Goal: Task Accomplishment & Management: Manage account settings

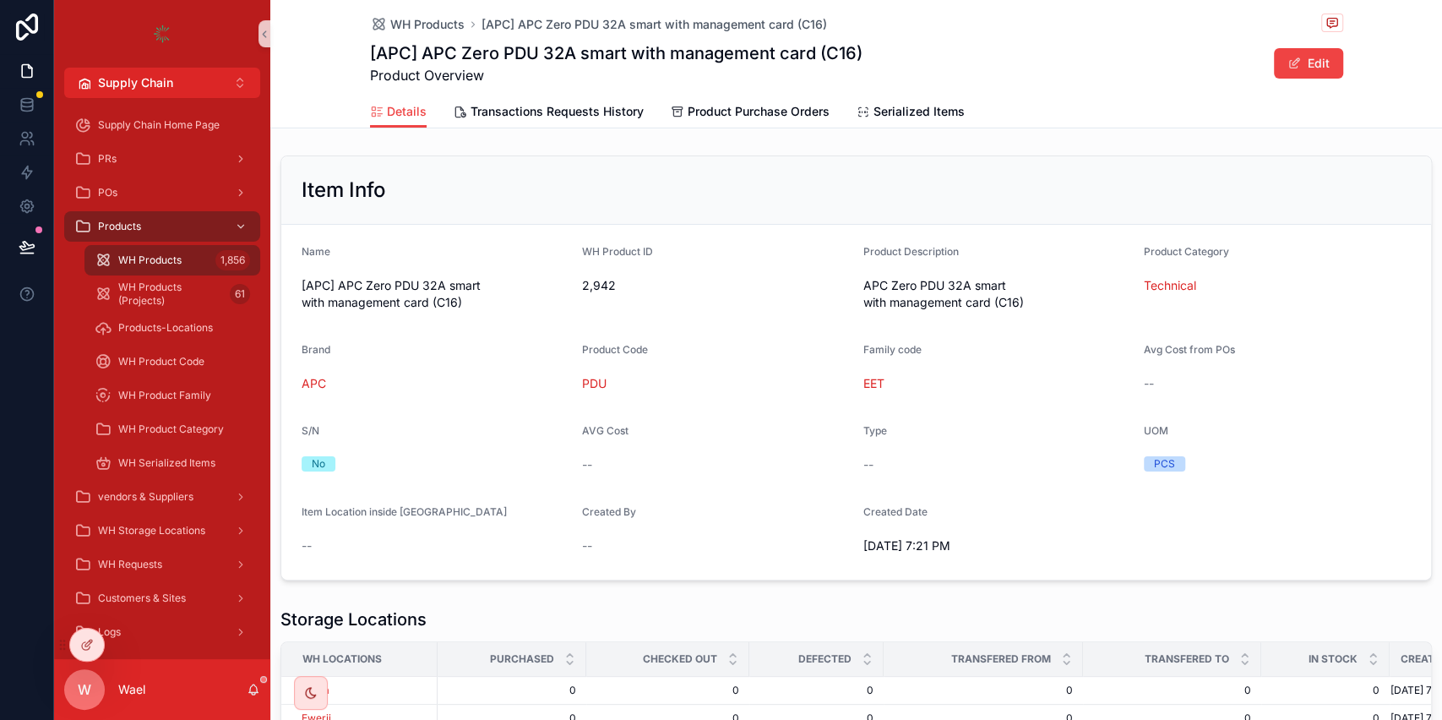
scroll to position [238, 0]
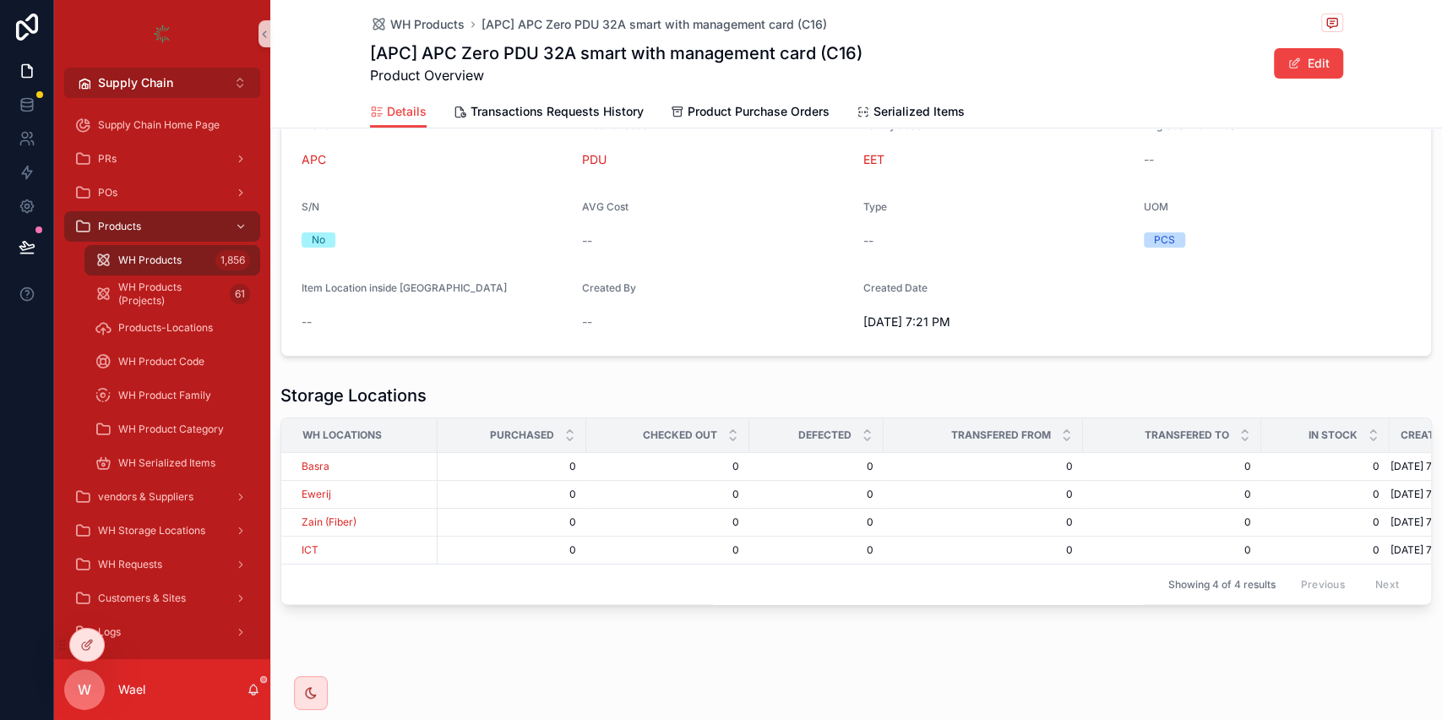
click at [176, 68] on button "Supply Chain Alt 2" at bounding box center [162, 83] width 196 height 30
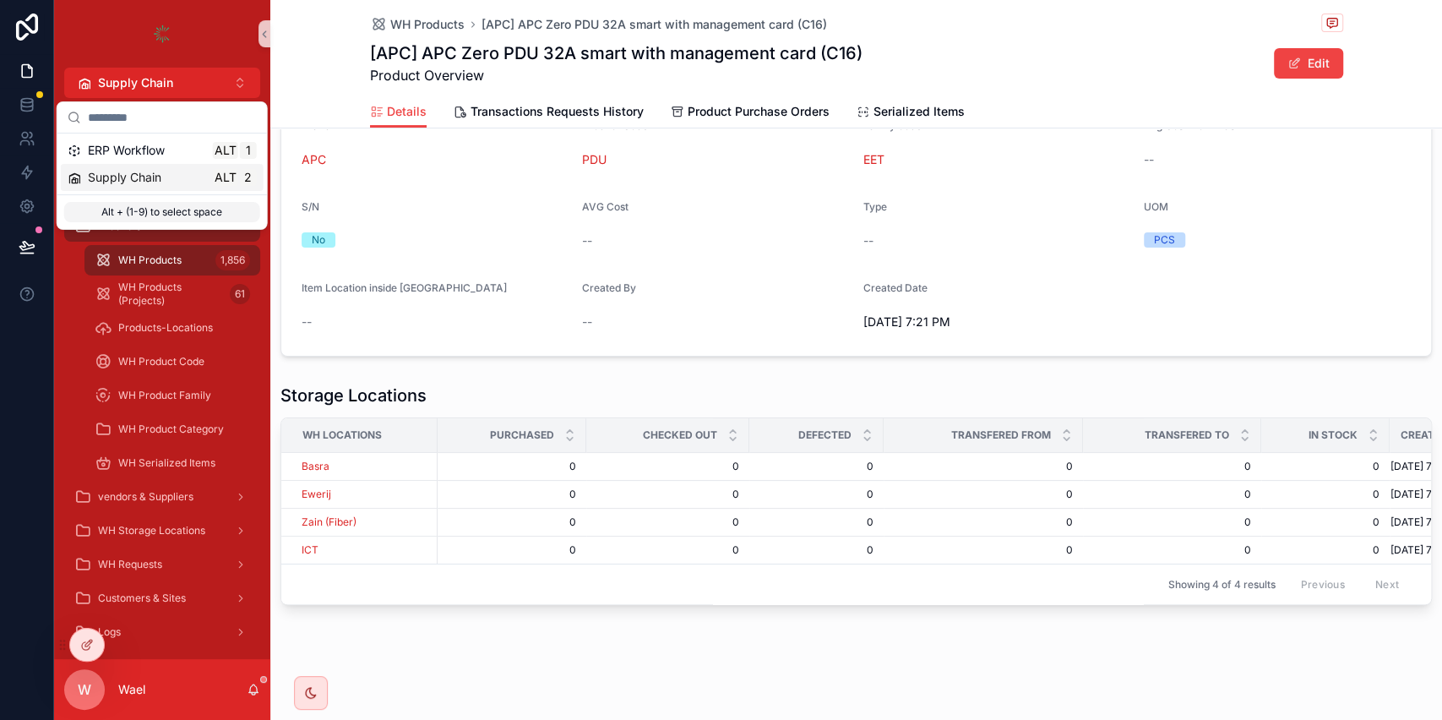
drag, startPoint x: 163, startPoint y: 149, endPoint x: 161, endPoint y: 158, distance: 8.6
click at [162, 151] on span "ERP Workflow" at bounding box center [126, 150] width 77 height 17
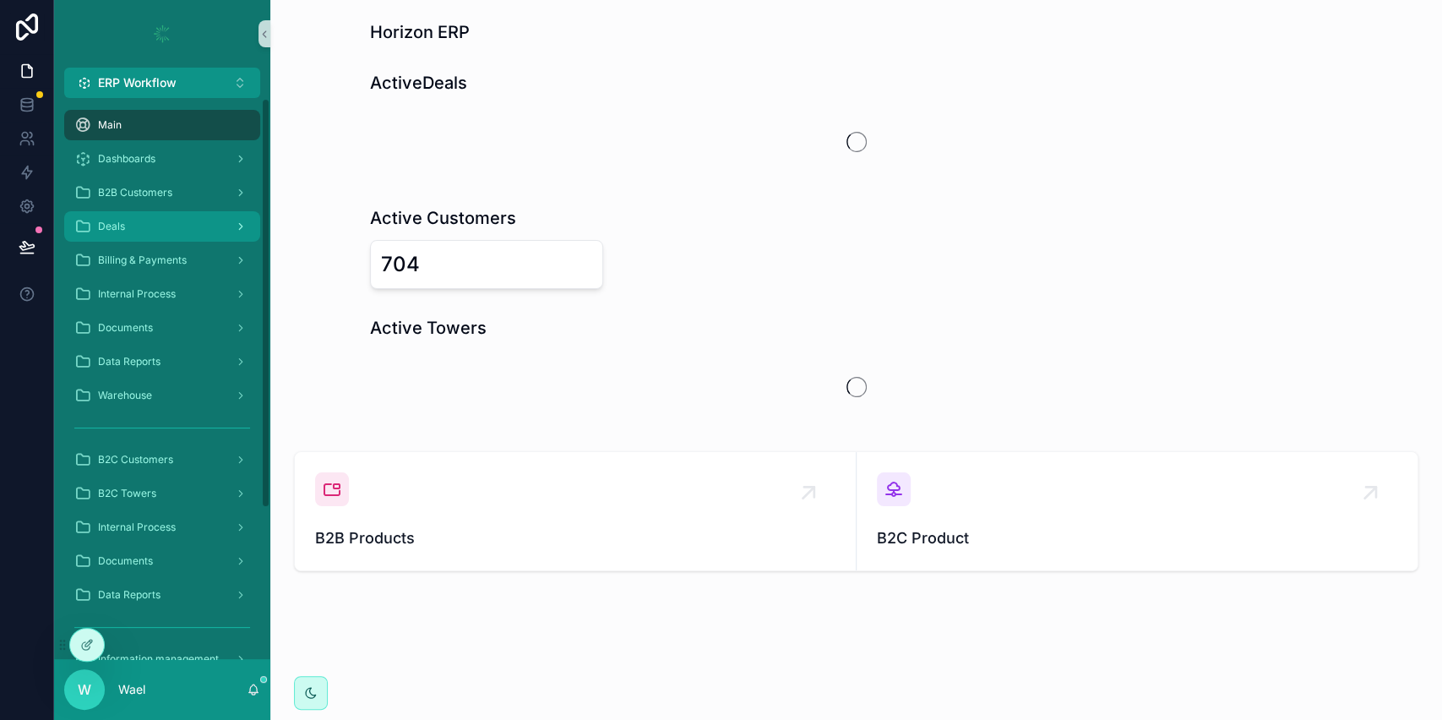
click at [171, 235] on div "Deals" at bounding box center [162, 226] width 176 height 27
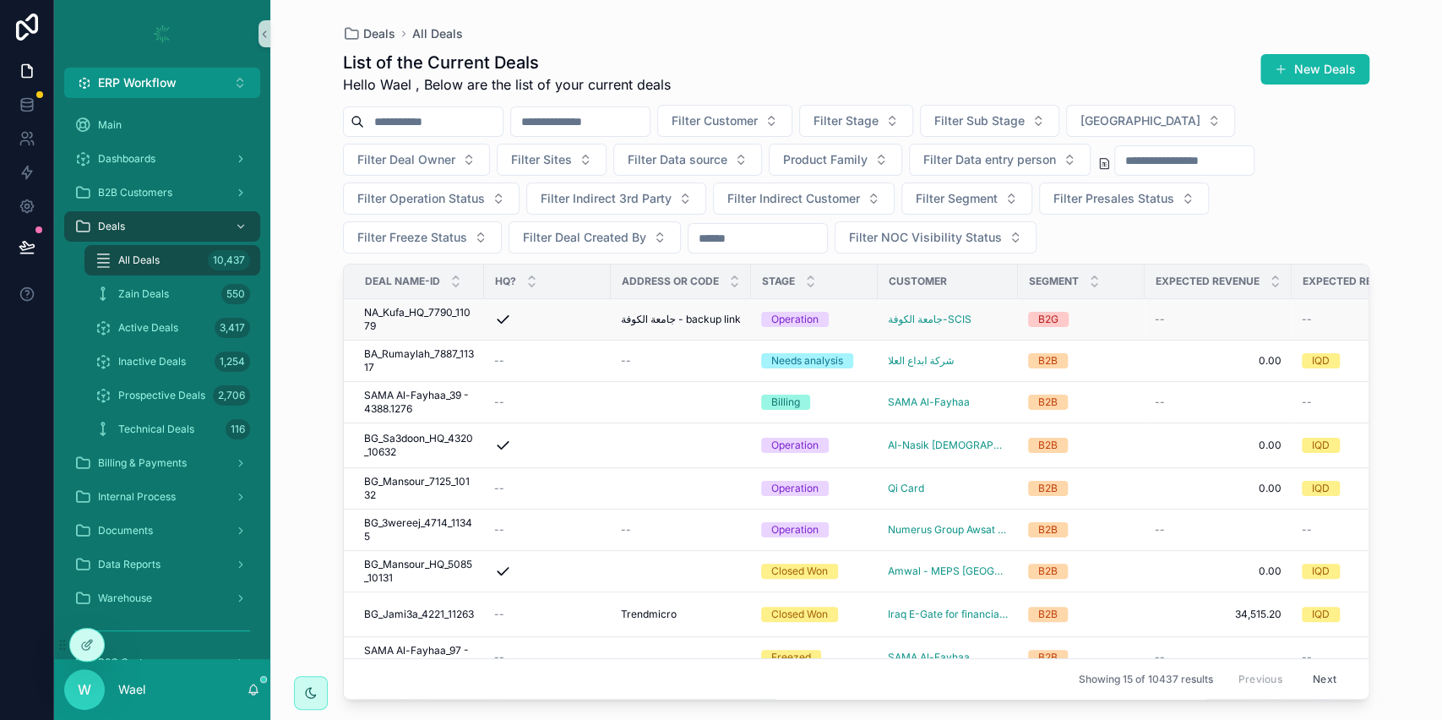
click at [440, 320] on span "NA_Kufa_HQ_7790_11079" at bounding box center [419, 319] width 110 height 27
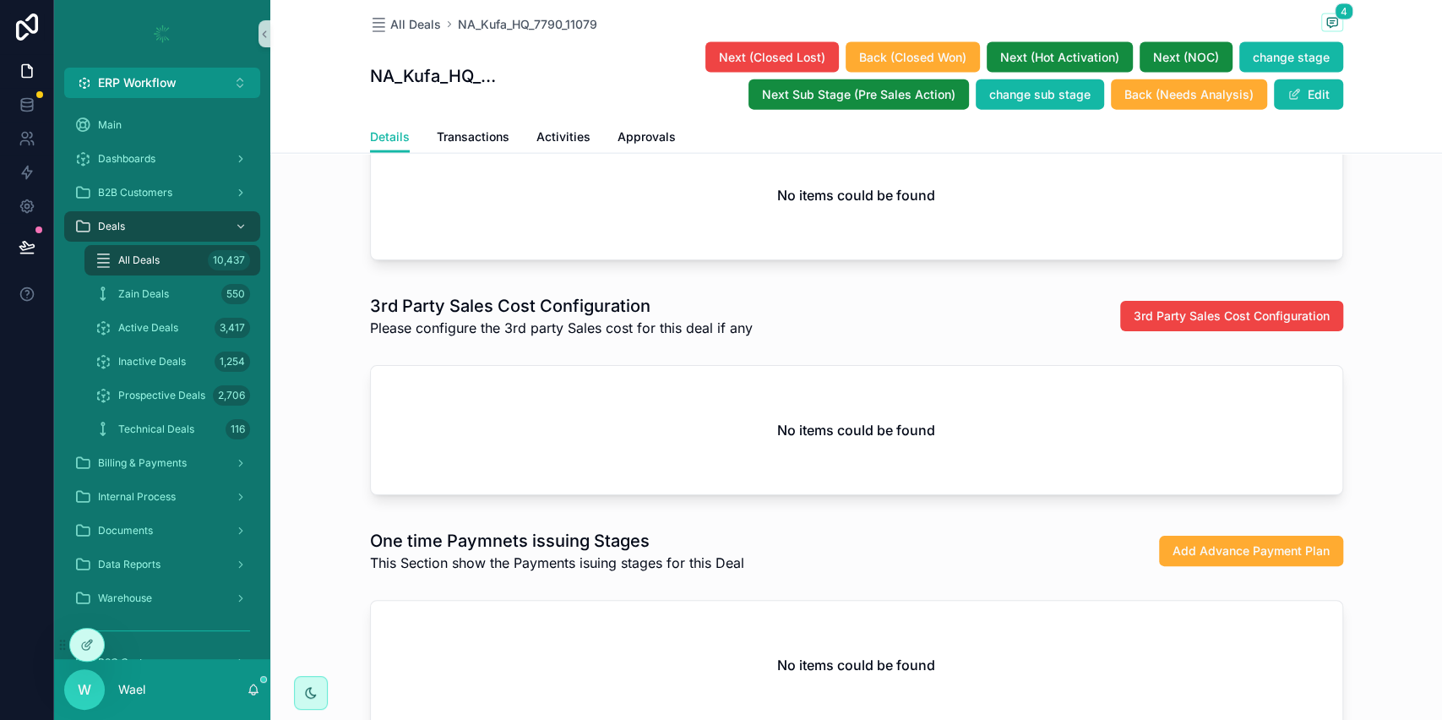
scroll to position [2643, 0]
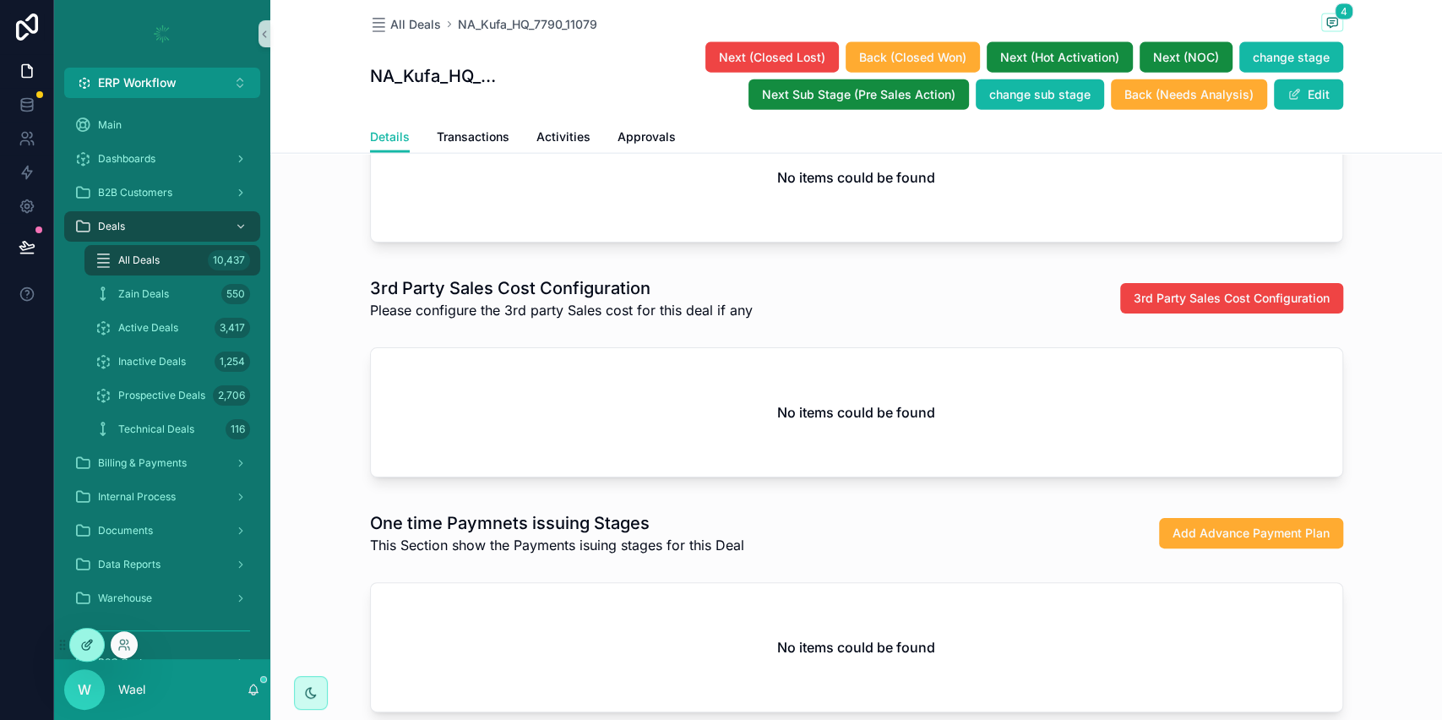
click at [88, 641] on icon at bounding box center [88, 642] width 7 height 7
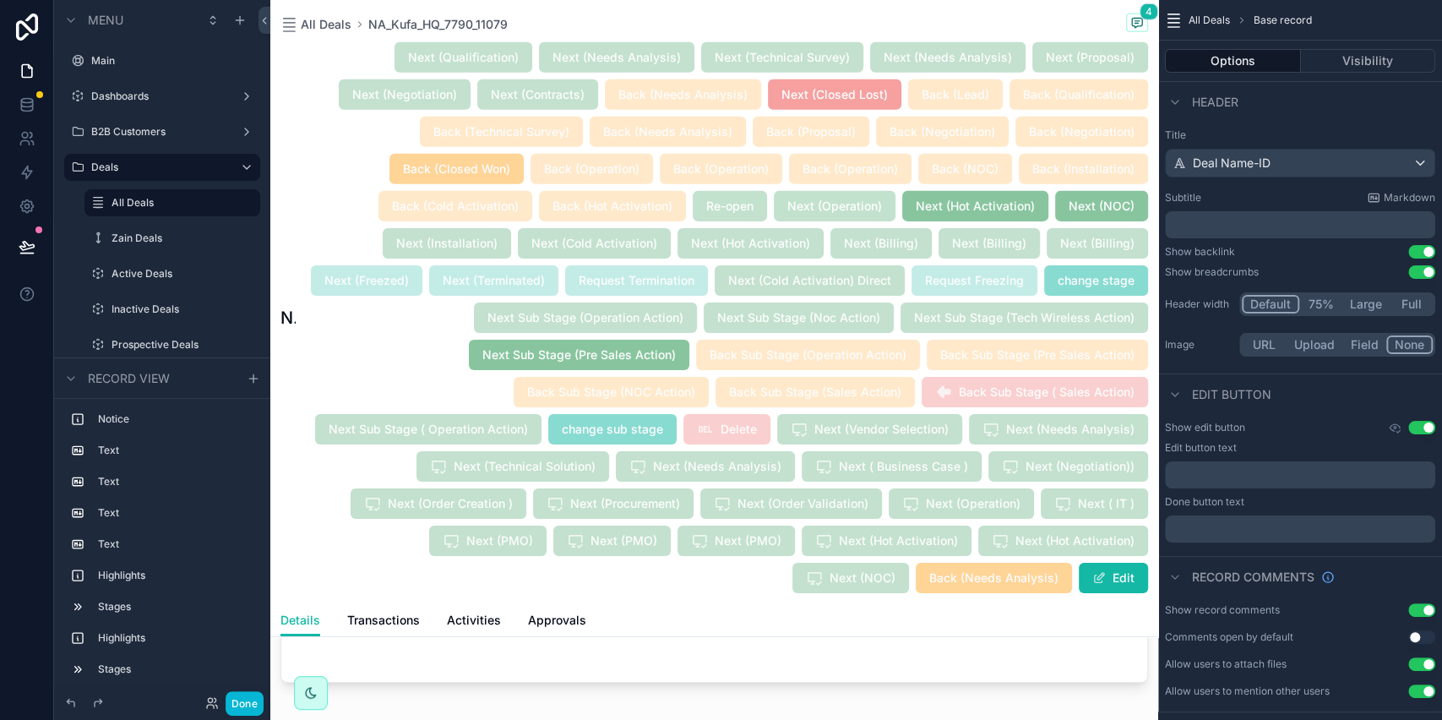
scroll to position [3581, 0]
click at [598, 678] on div "scrollable content" at bounding box center [714, 620] width 888 height 150
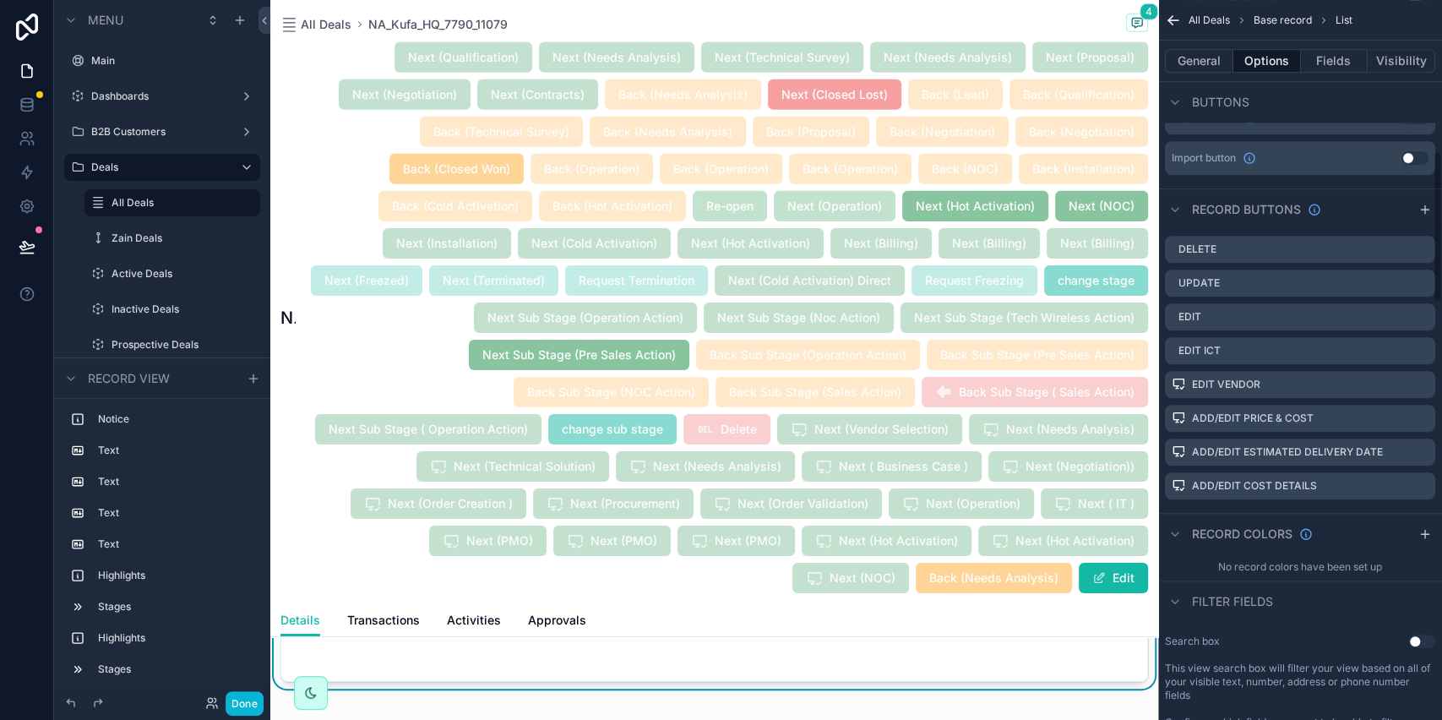
scroll to position [676, 0]
click at [1423, 247] on icon "scrollable content" at bounding box center [1422, 251] width 14 height 14
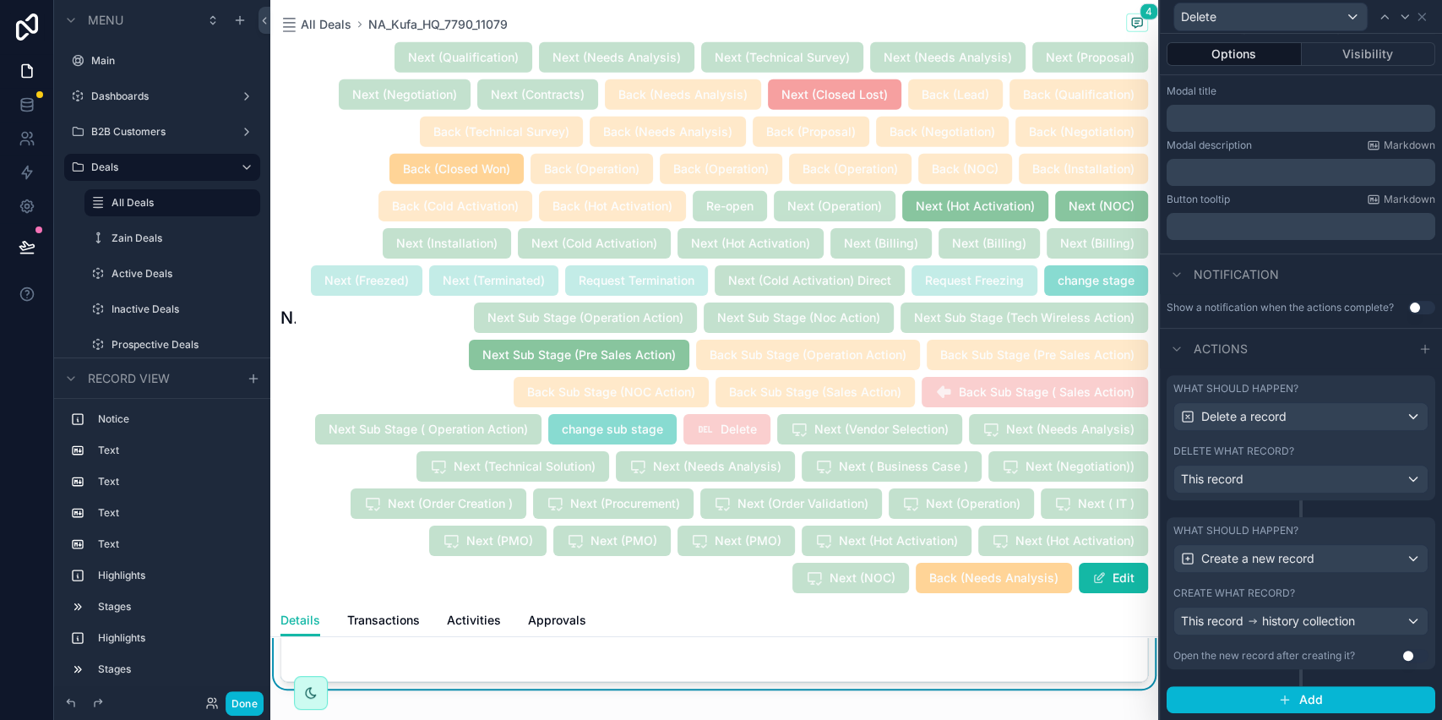
scroll to position [0, 0]
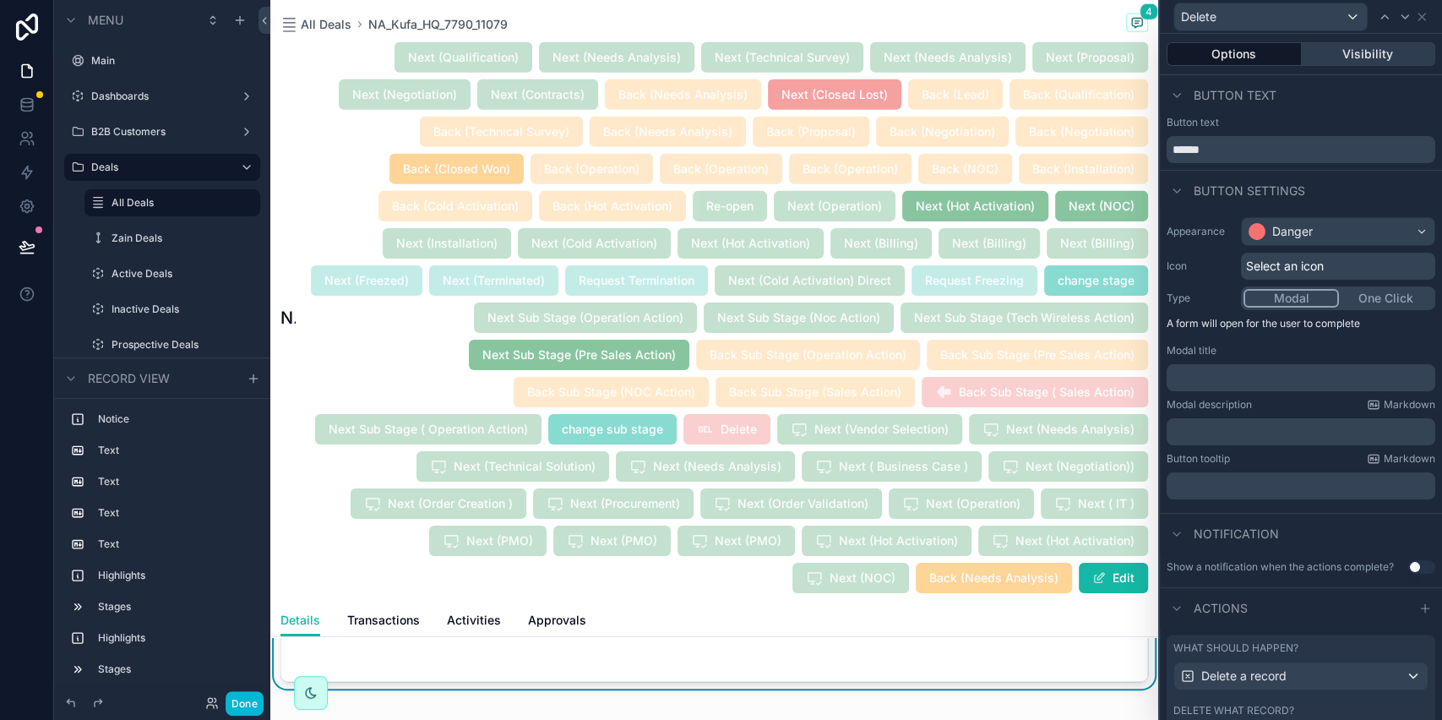
click at [1356, 62] on button "Visibility" at bounding box center [1369, 54] width 134 height 24
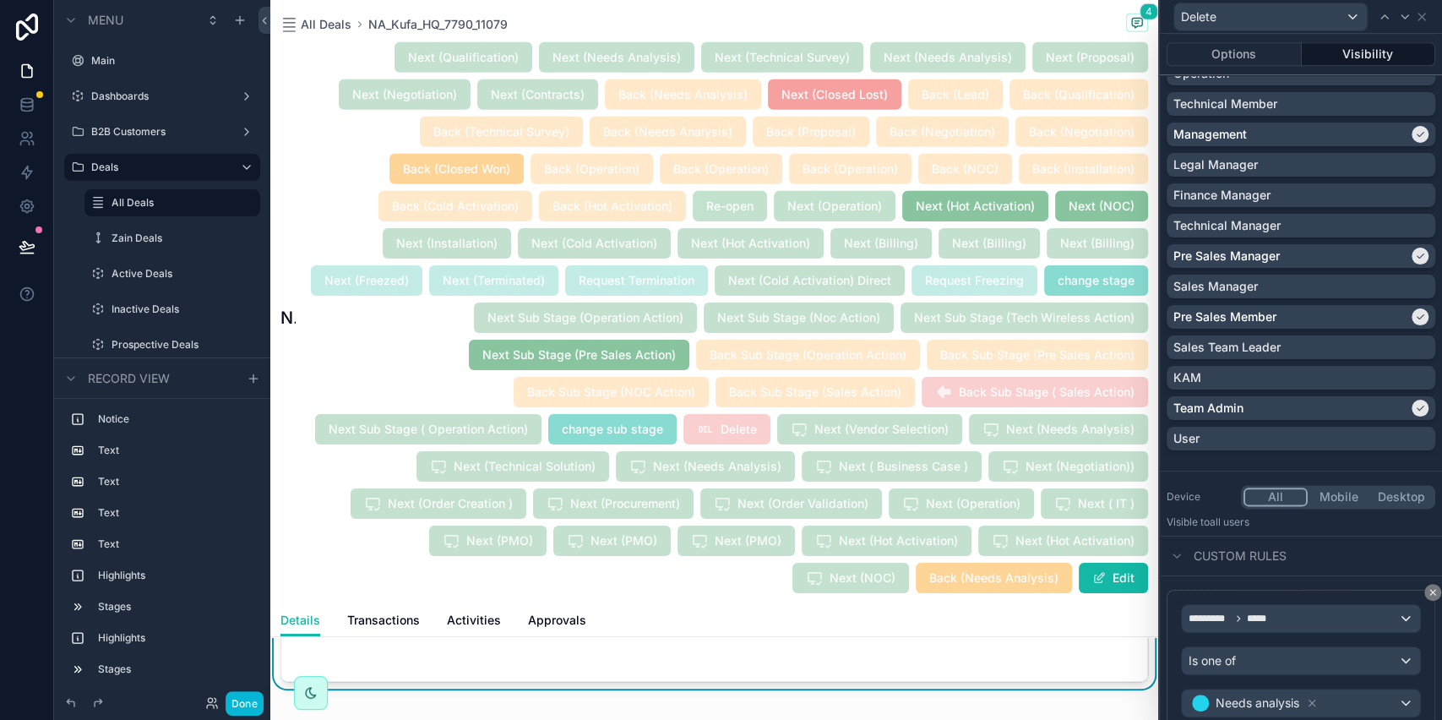
scroll to position [1226, 0]
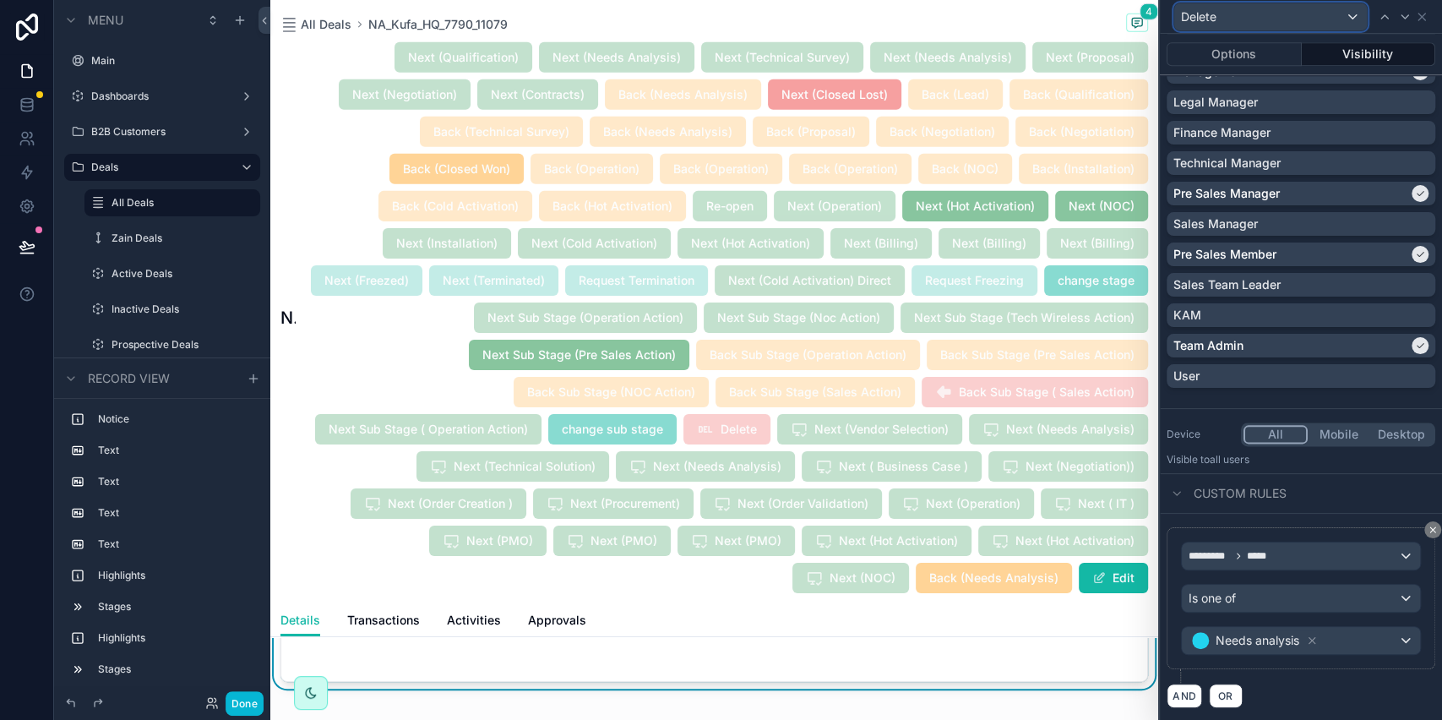
click at [1264, 16] on div "Delete" at bounding box center [1270, 16] width 193 height 27
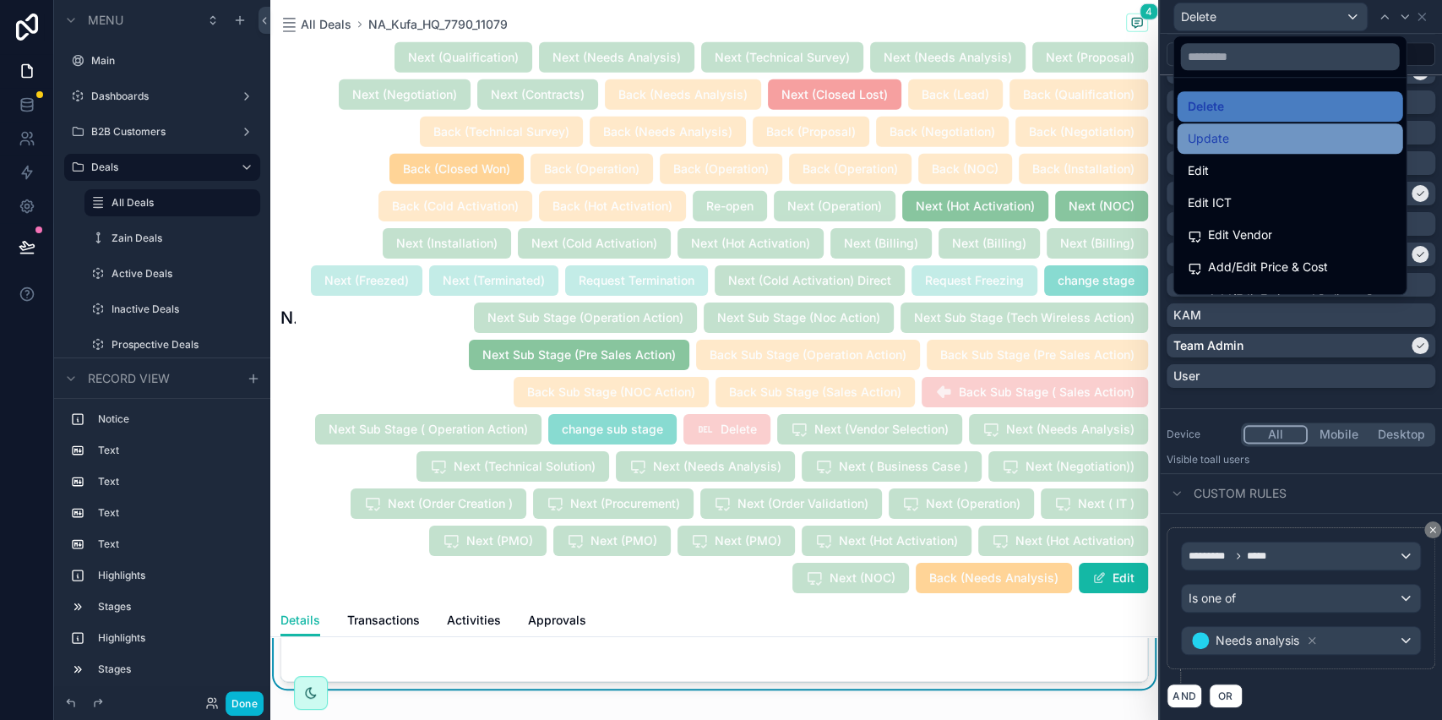
click at [1276, 130] on div "Update" at bounding box center [1289, 138] width 205 height 20
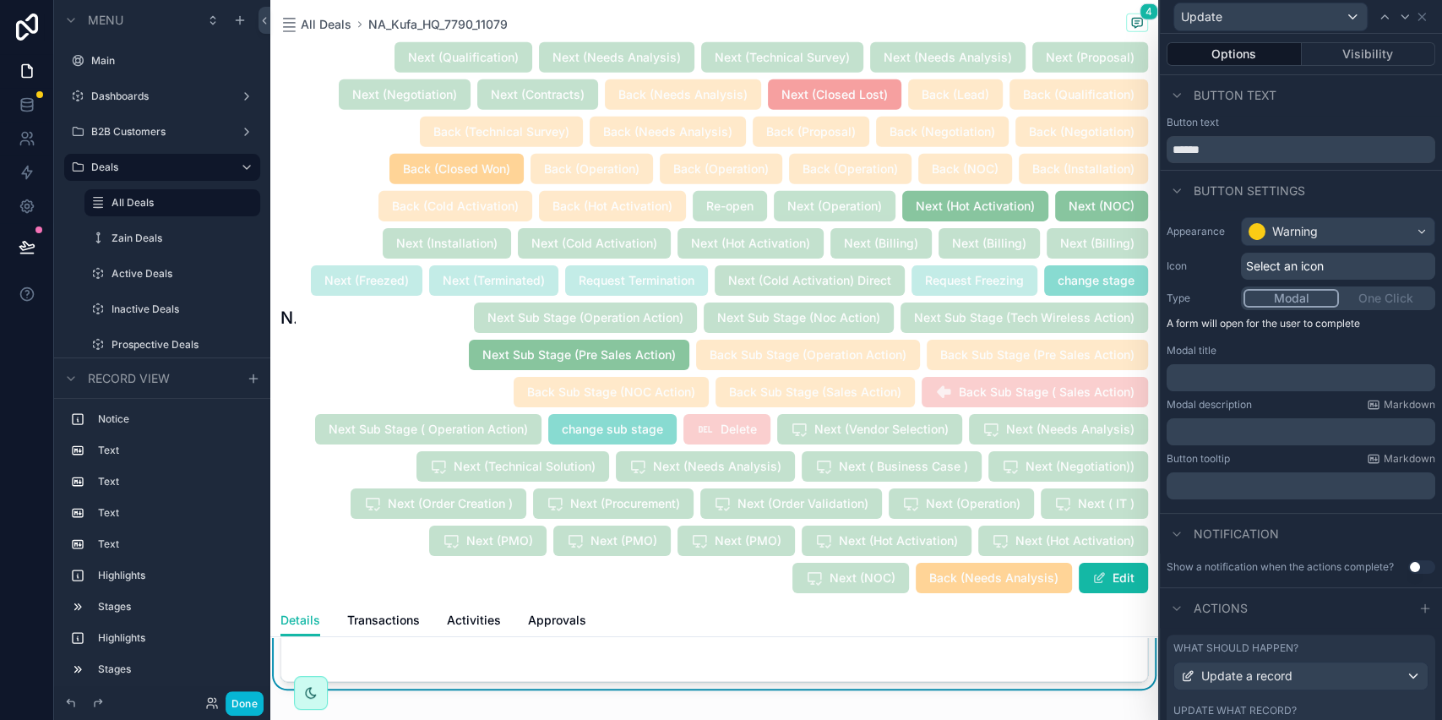
scroll to position [101, 0]
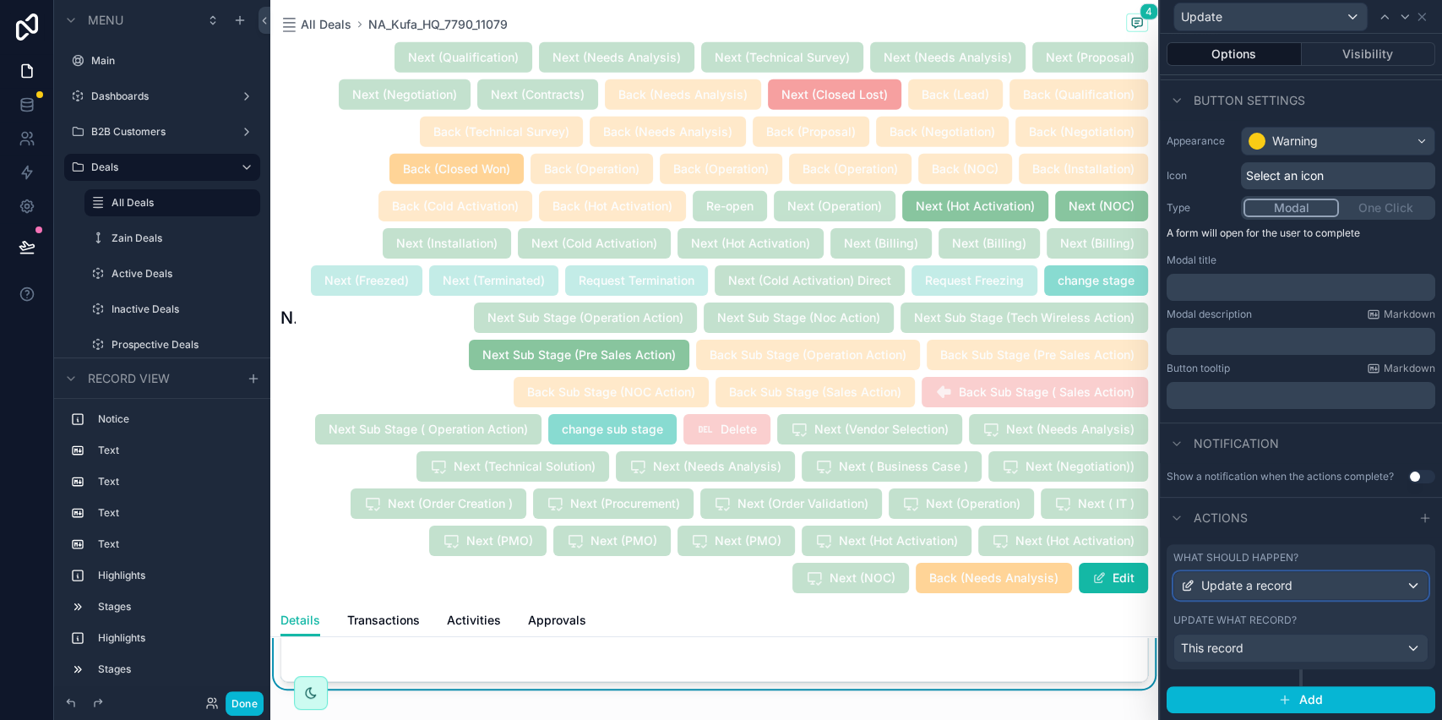
click at [1277, 583] on span "Update a record" at bounding box center [1246, 585] width 91 height 17
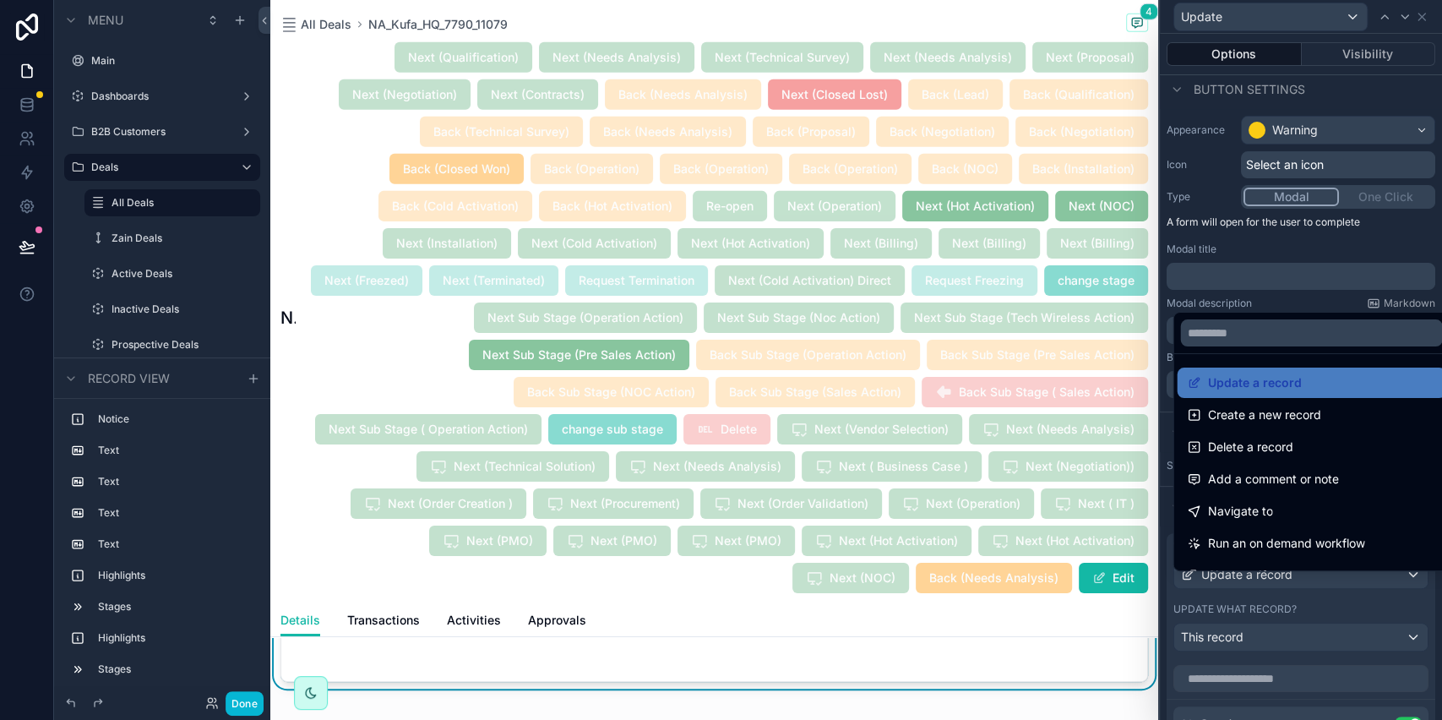
click at [1275, 586] on div at bounding box center [1301, 360] width 282 height 720
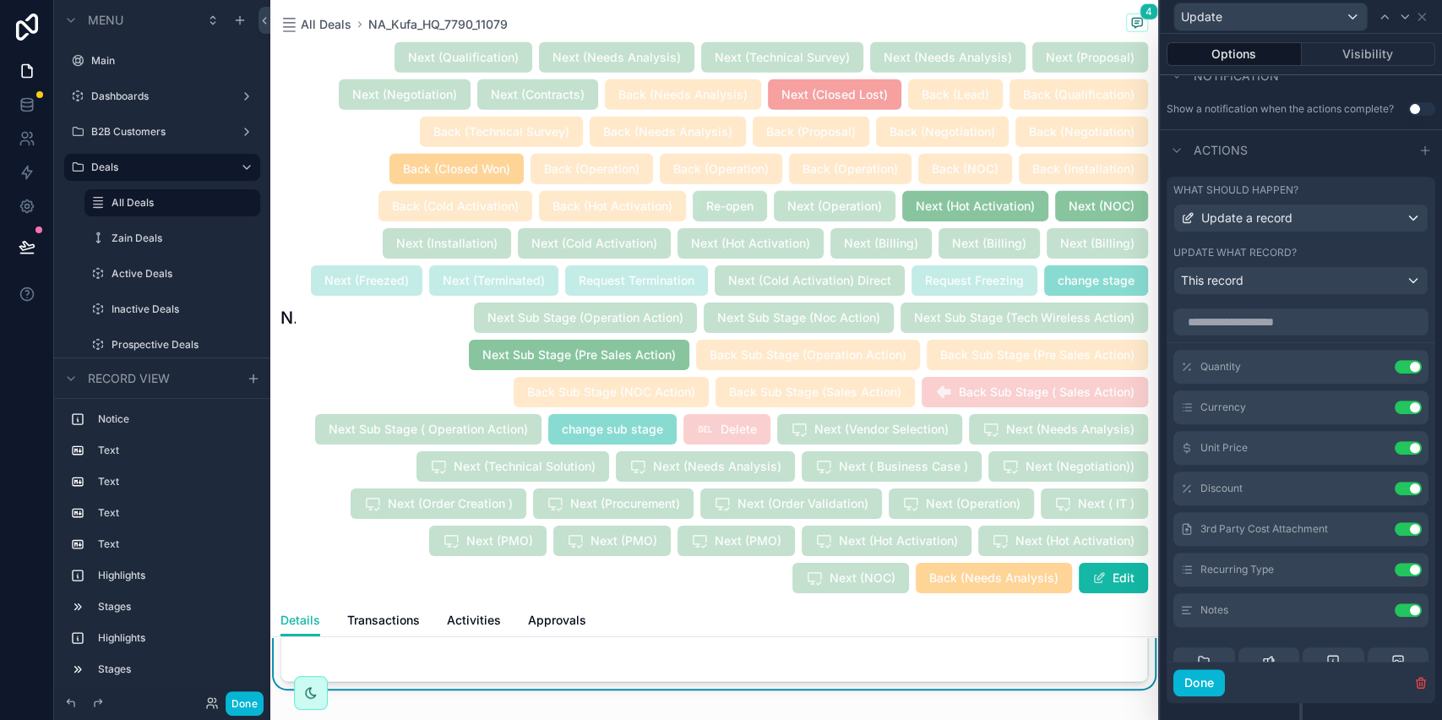
scroll to position [459, 0]
click at [1360, 57] on button "Visibility" at bounding box center [1369, 54] width 134 height 24
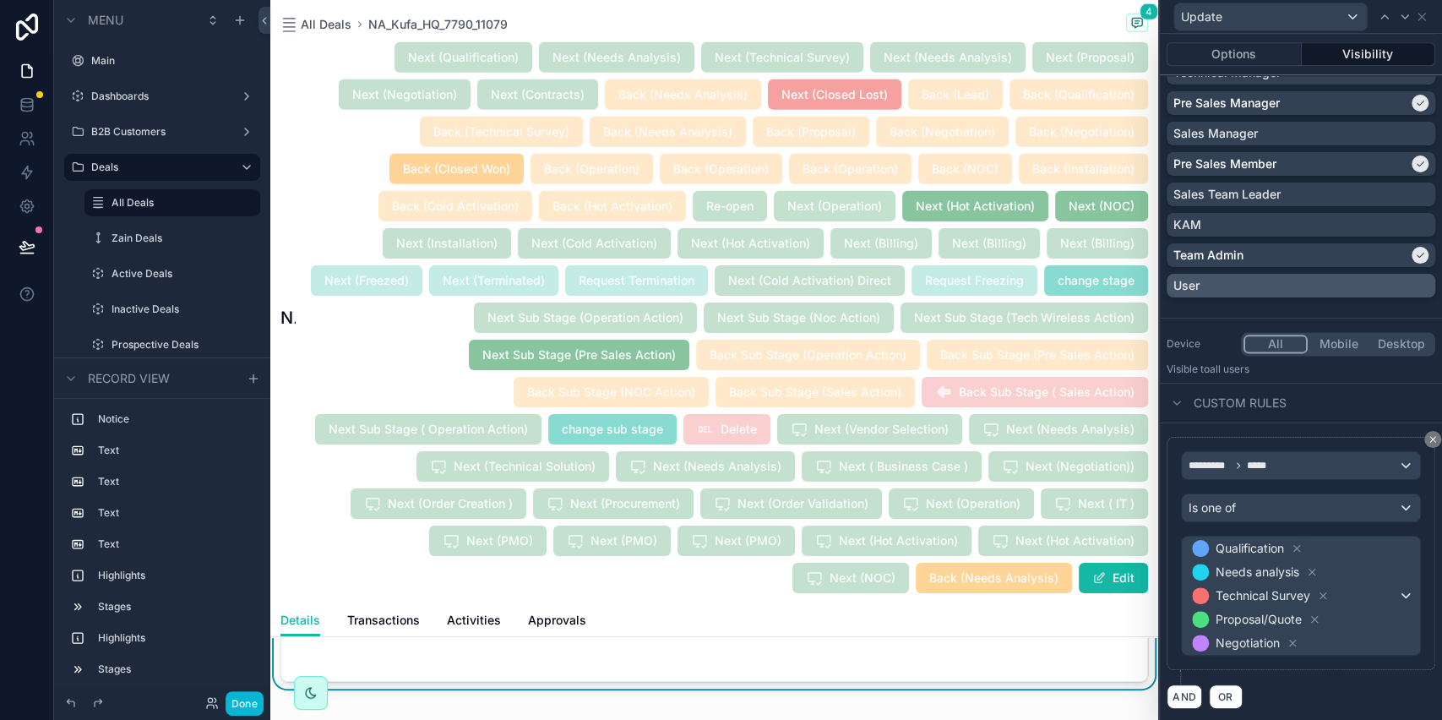
scroll to position [1317, 0]
click at [1241, 4] on div "Update" at bounding box center [1270, 16] width 193 height 27
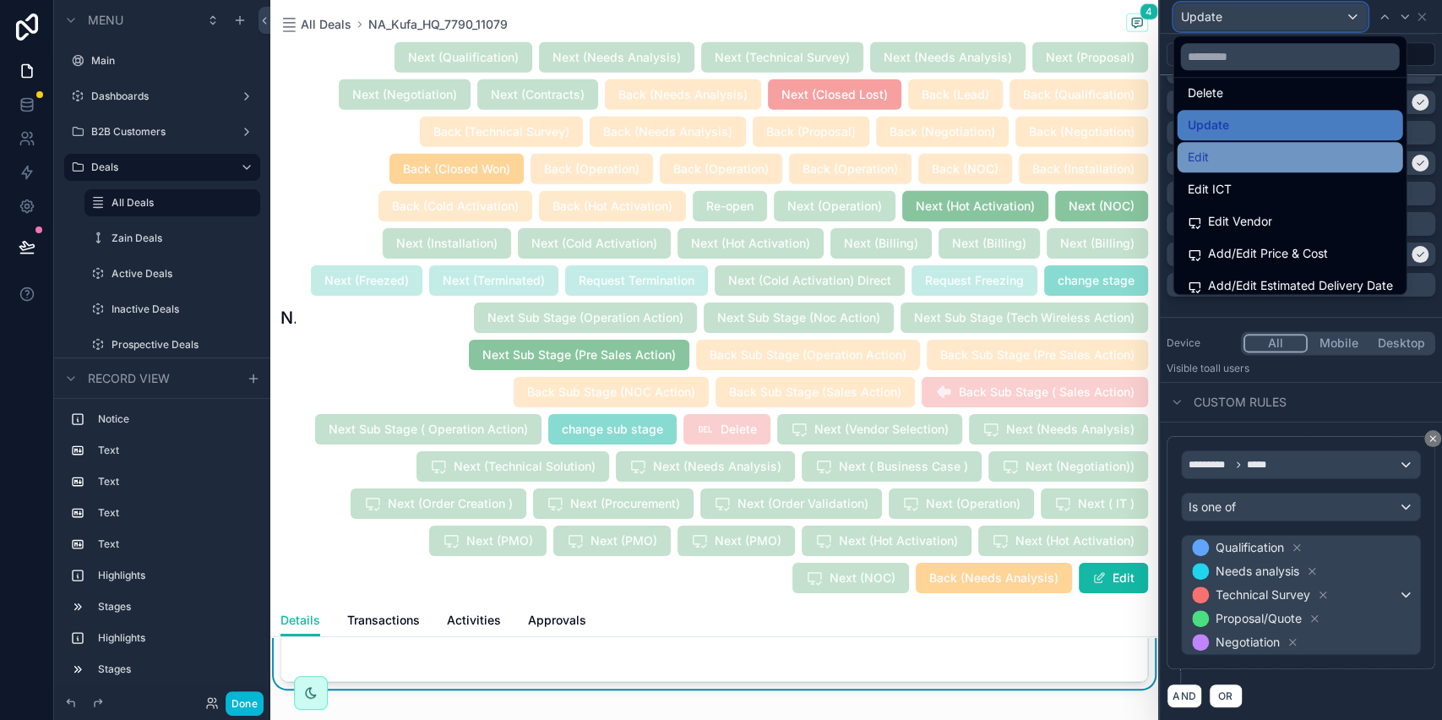
scroll to position [12, 0]
click at [1237, 162] on div "Edit" at bounding box center [1289, 159] width 205 height 20
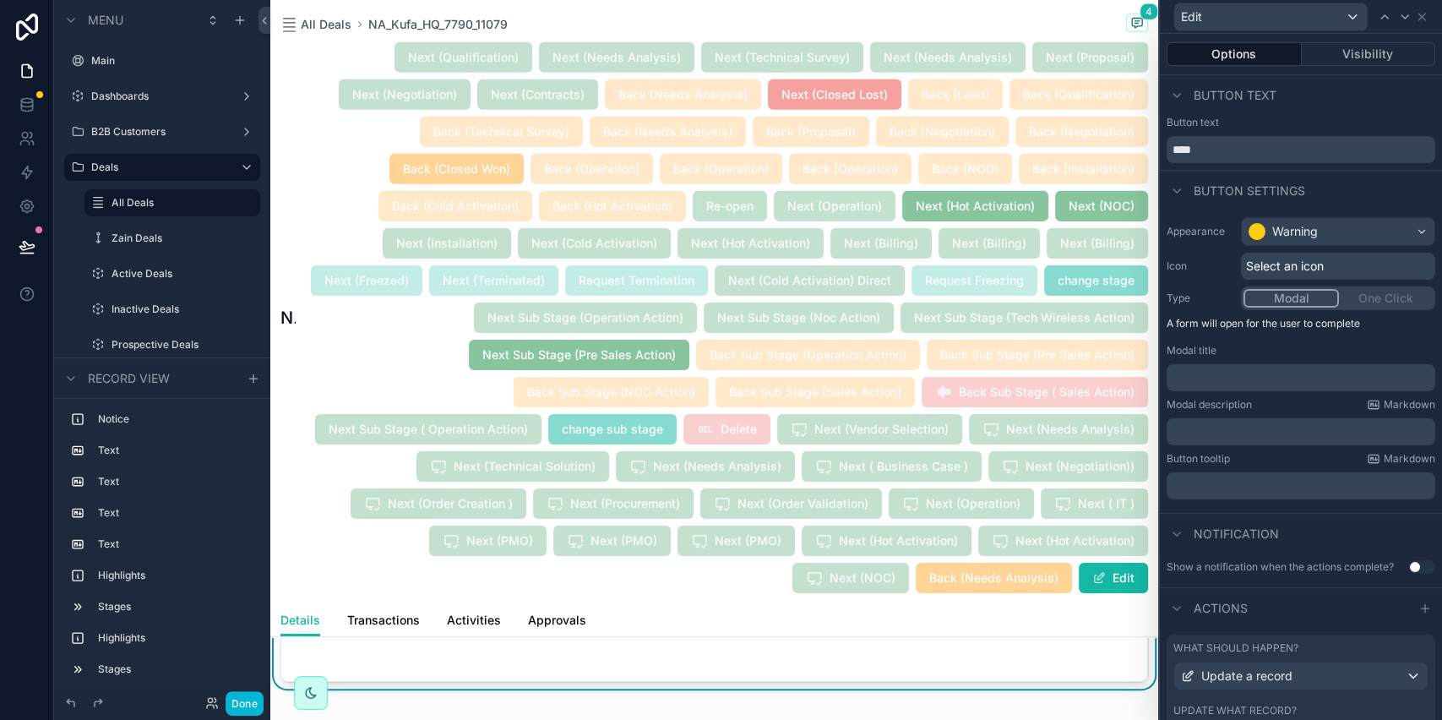
scroll to position [101, 0]
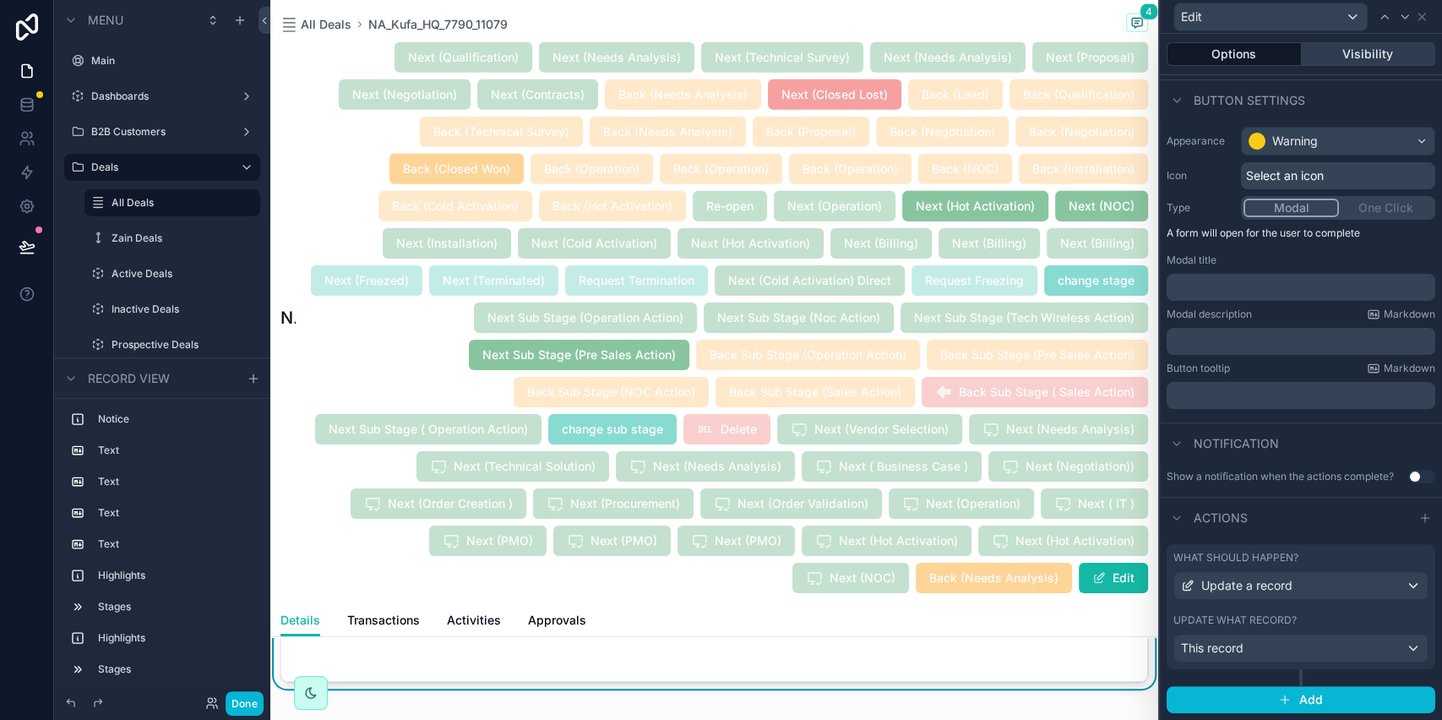
click at [1345, 59] on button "Visibility" at bounding box center [1369, 54] width 134 height 24
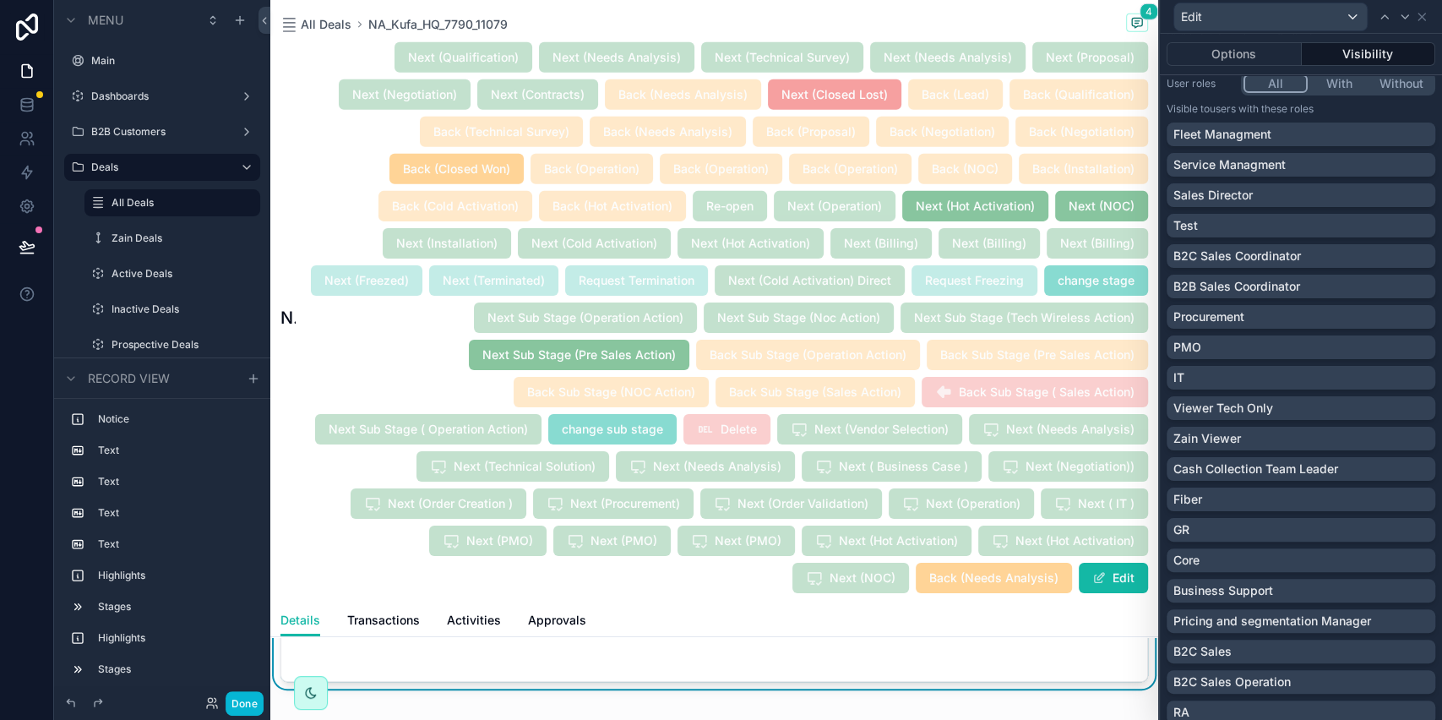
scroll to position [45, 0]
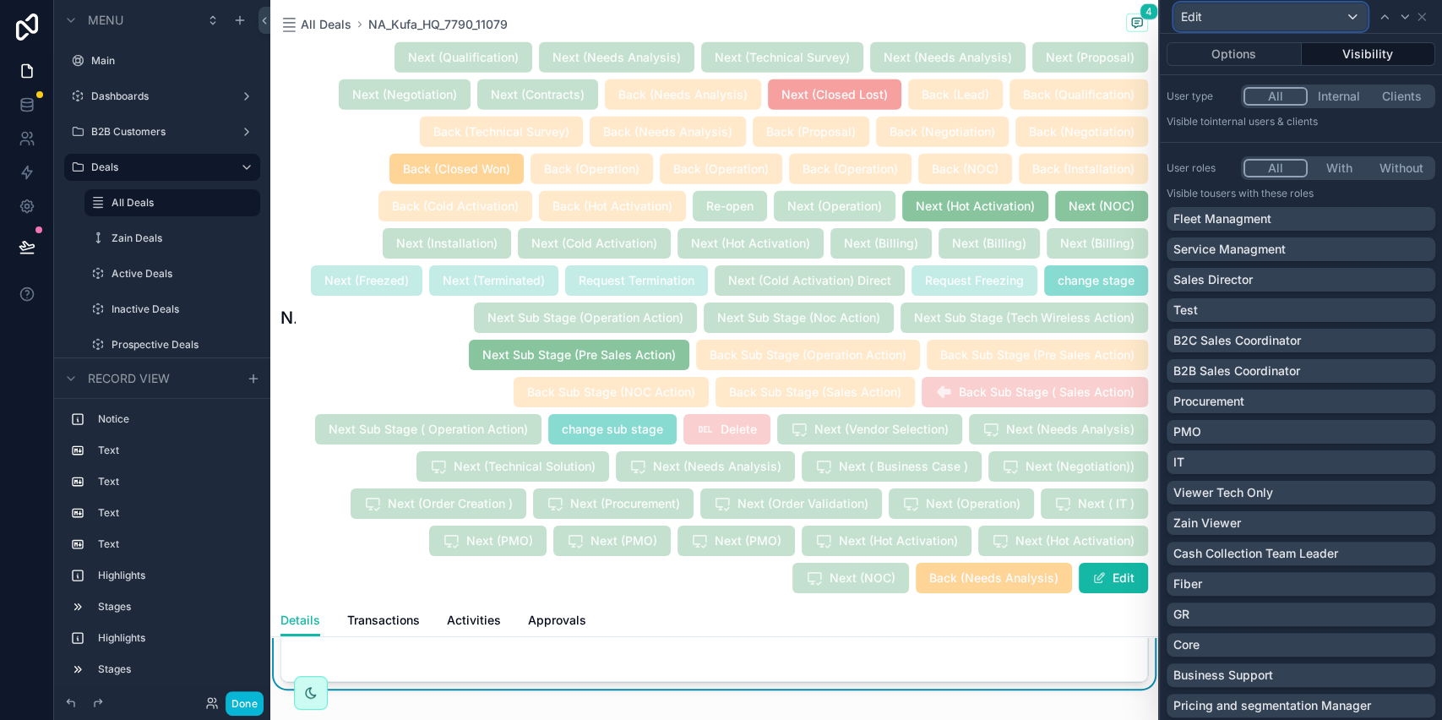
click at [1243, 26] on div "Edit" at bounding box center [1270, 16] width 193 height 27
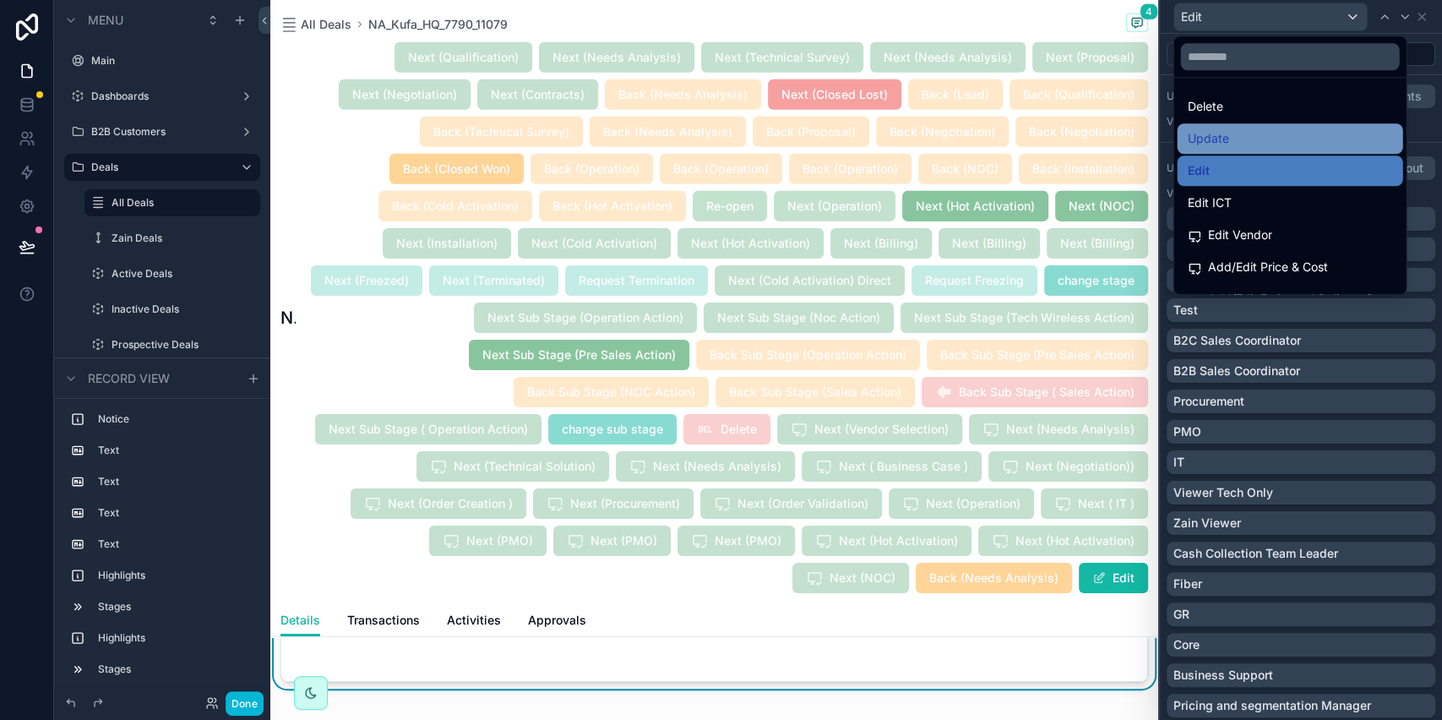
click at [1248, 123] on div "Update" at bounding box center [1290, 138] width 226 height 30
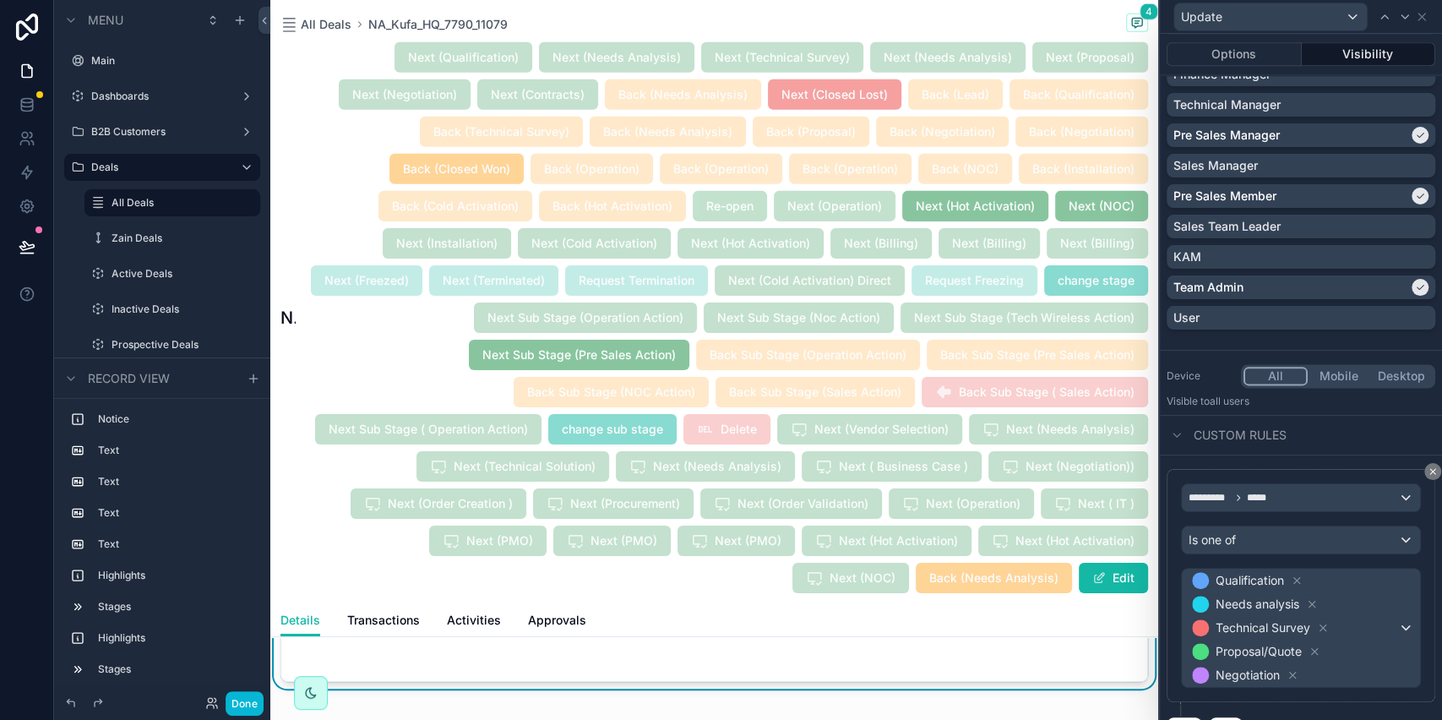
scroll to position [1317, 0]
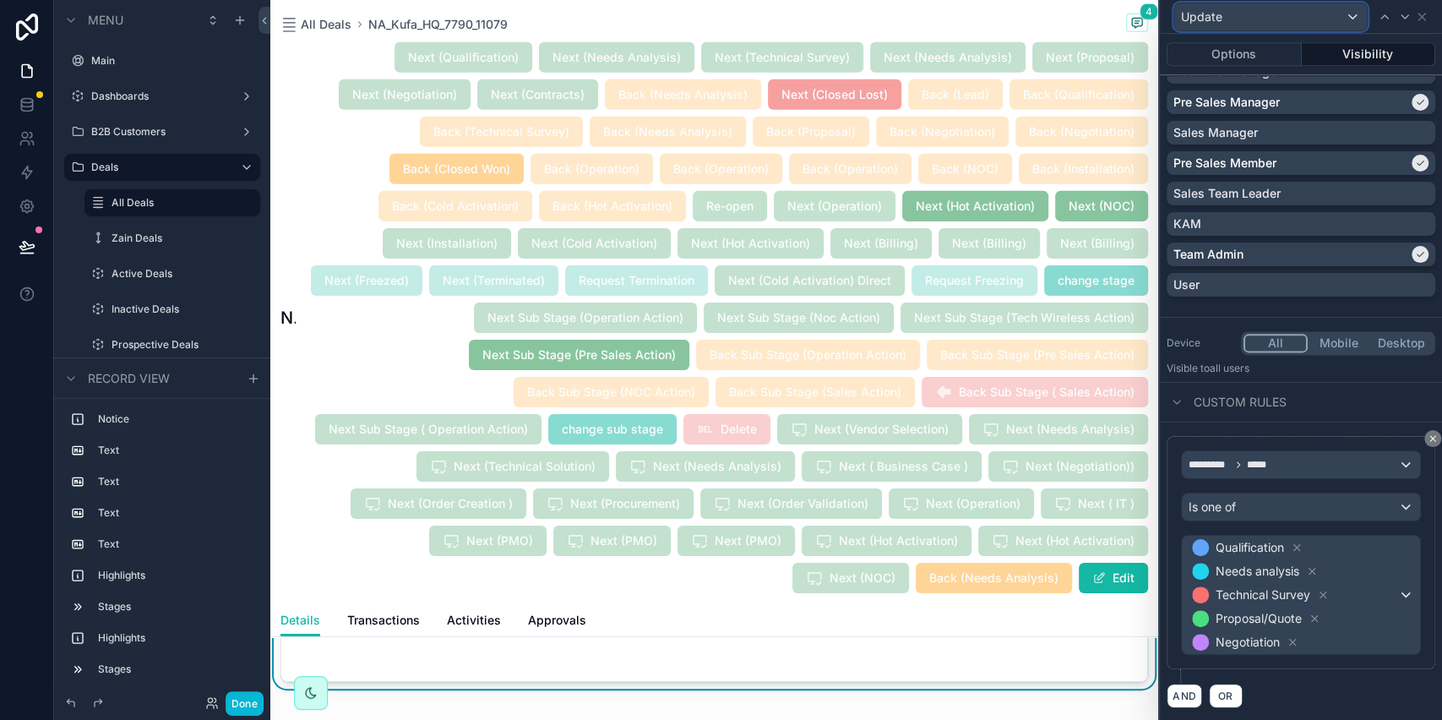
click at [1241, 15] on div "Update" at bounding box center [1270, 16] width 193 height 27
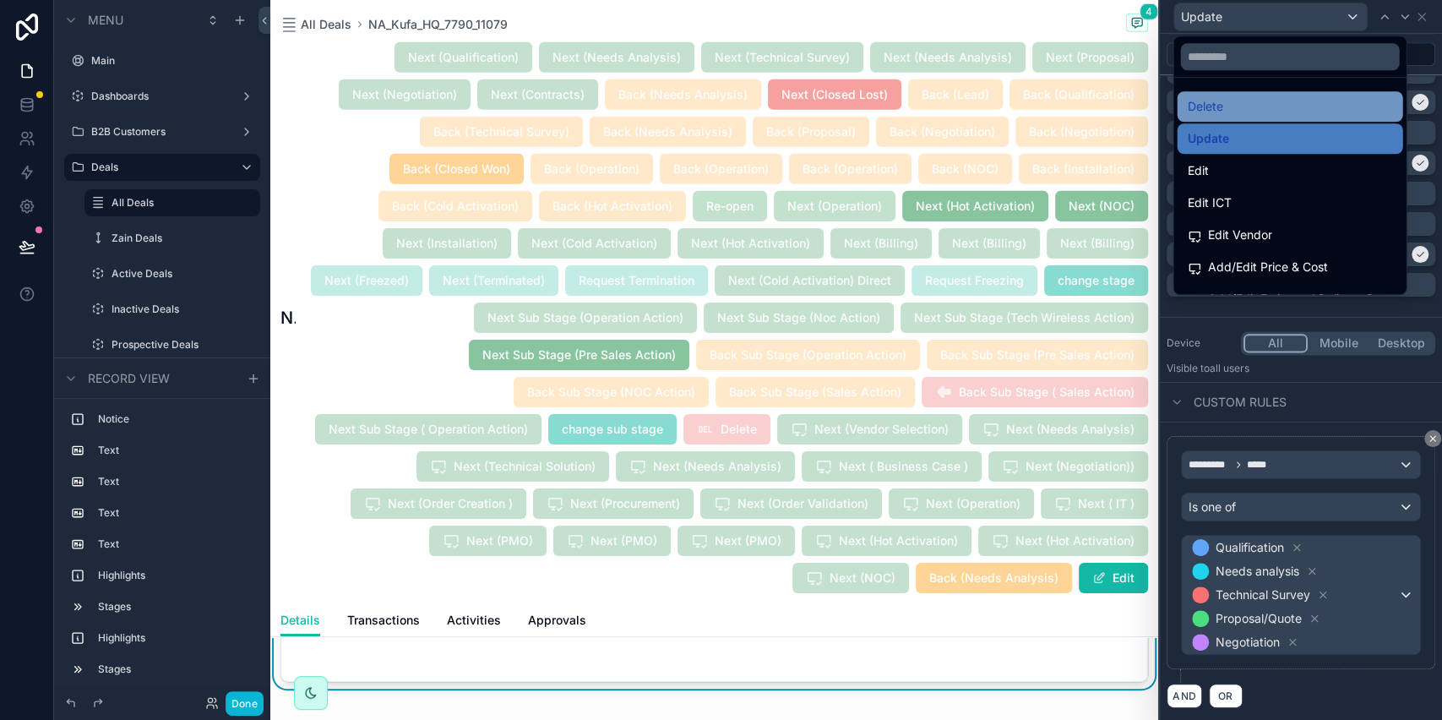
click at [1266, 97] on div "Delete" at bounding box center [1289, 106] width 205 height 20
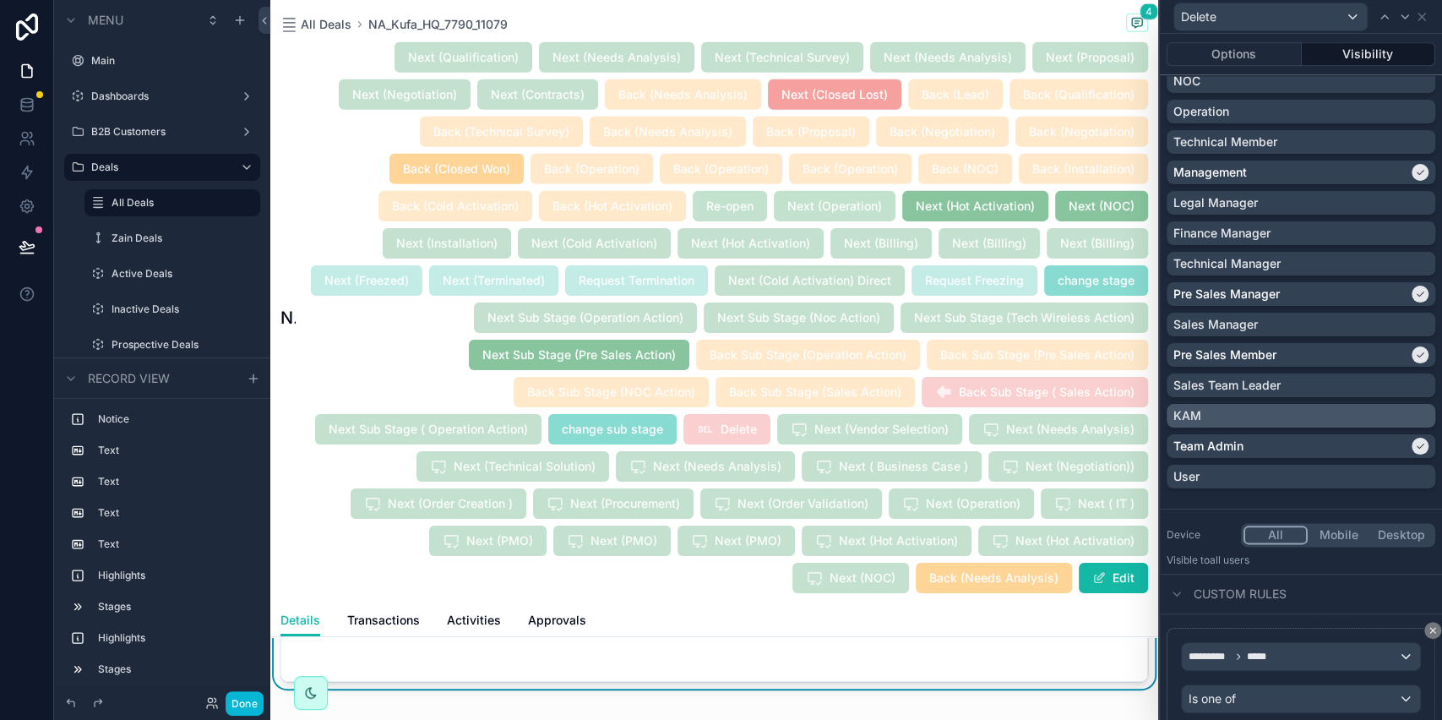
scroll to position [1226, 0]
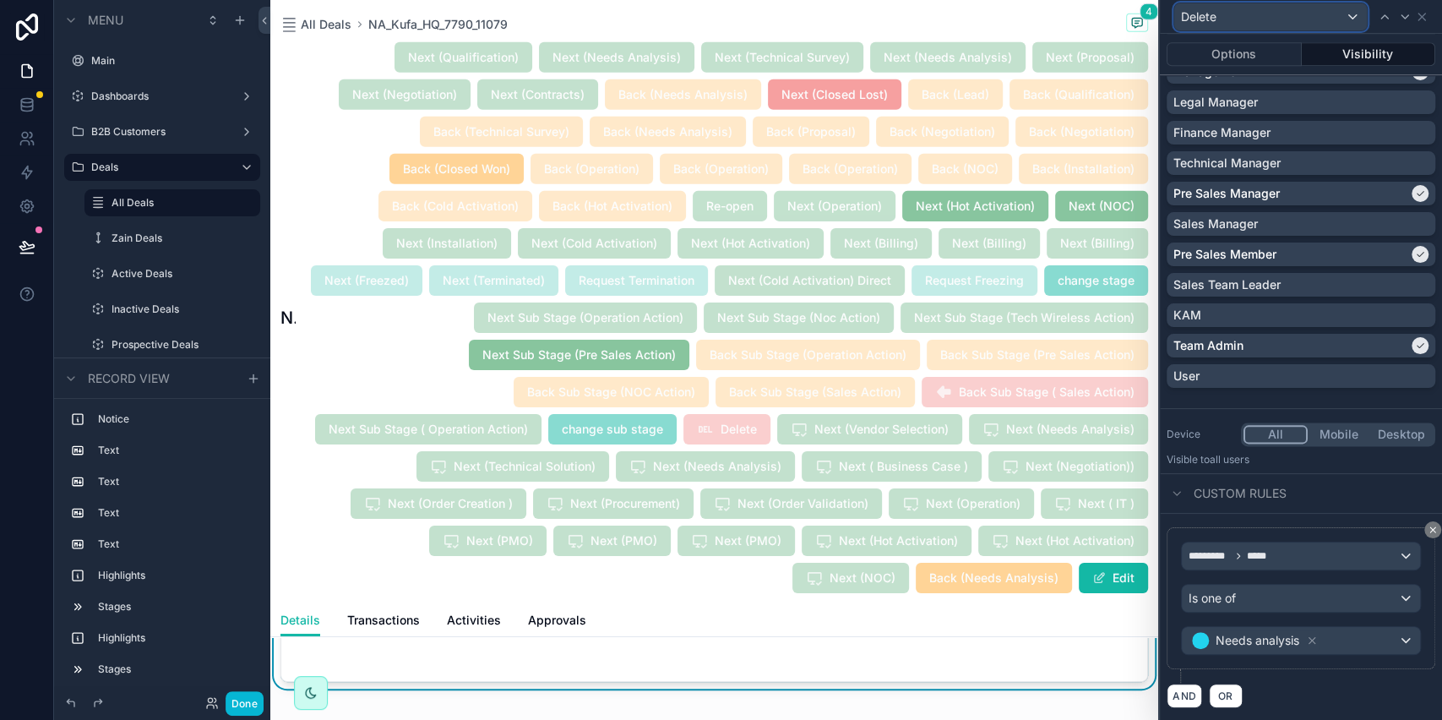
click at [1224, 20] on div "Delete" at bounding box center [1270, 16] width 193 height 27
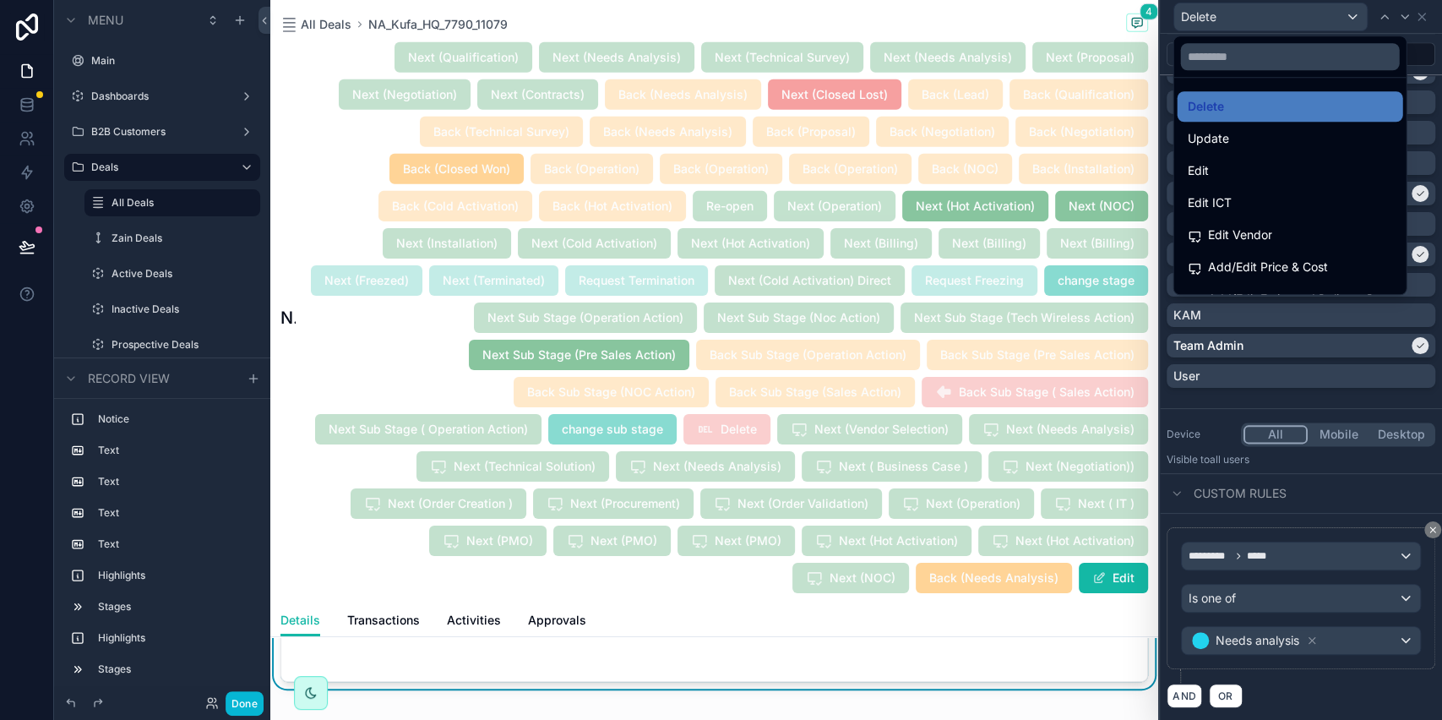
click at [1234, 142] on div "Update" at bounding box center [1289, 138] width 205 height 20
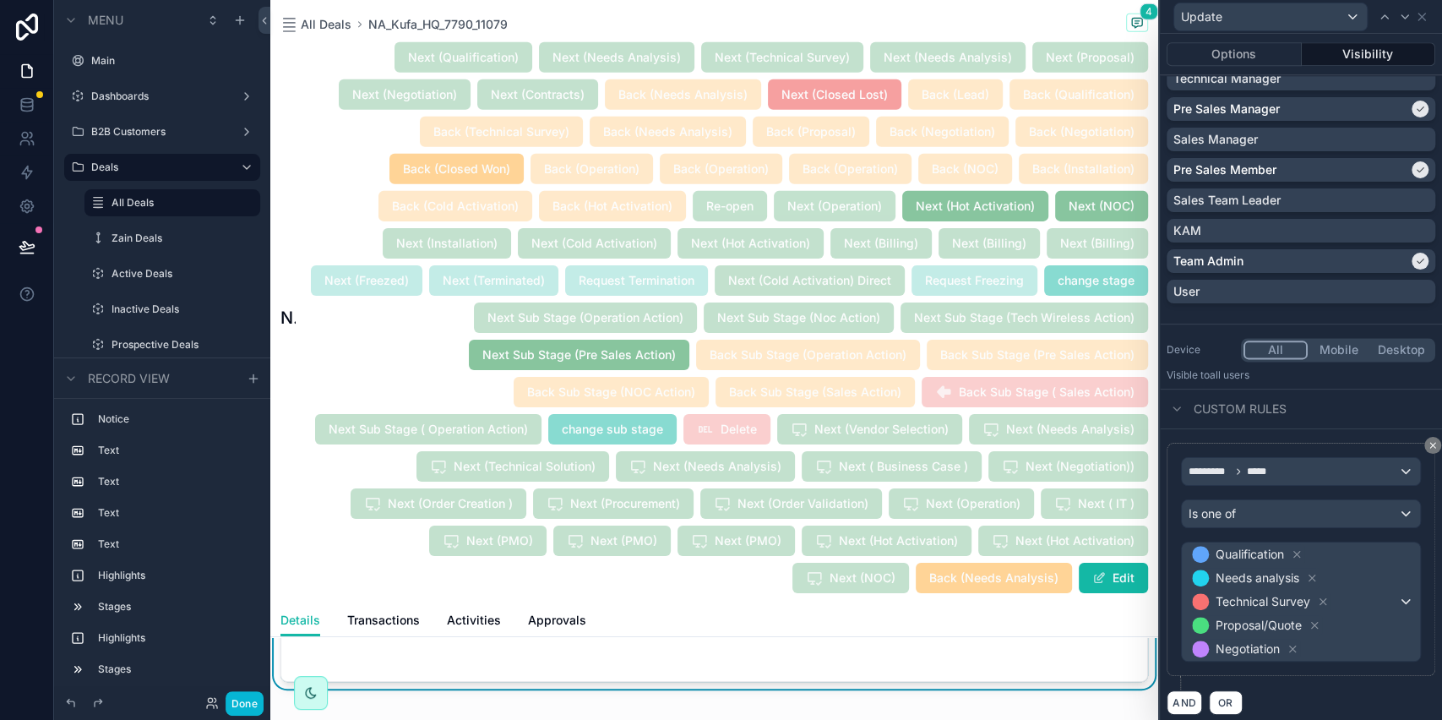
scroll to position [1317, 0]
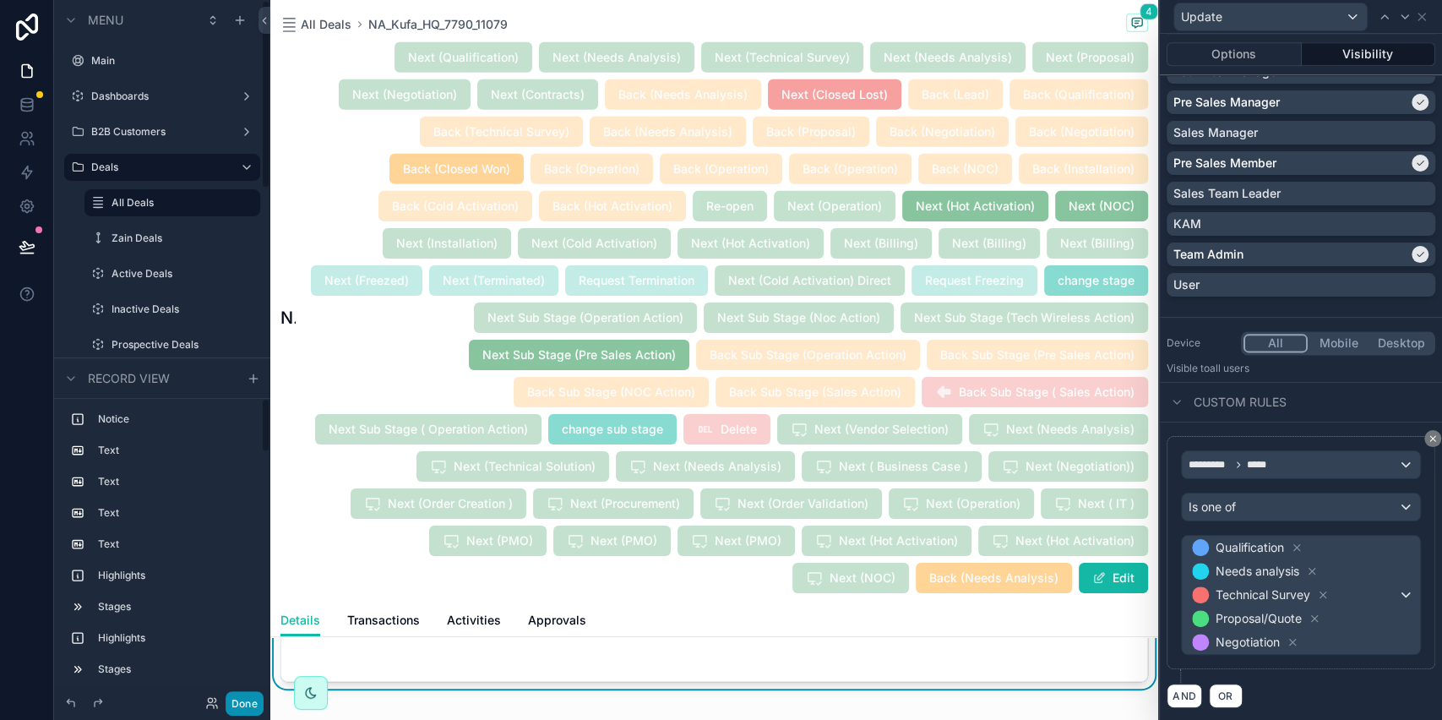
click at [236, 699] on button "Done" at bounding box center [245, 703] width 38 height 24
